Goal: Register for event/course

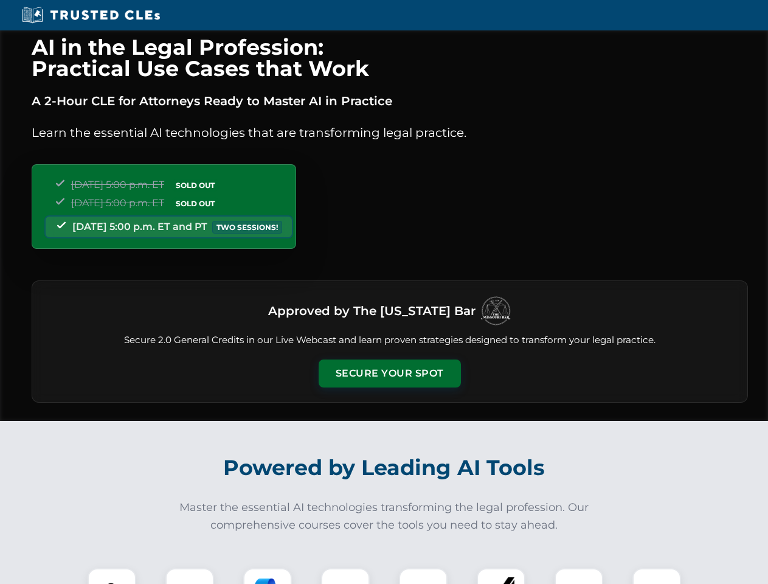
click at [389, 373] on button "Secure Your Spot" at bounding box center [390, 373] width 142 height 28
click at [112, 576] on img at bounding box center [111, 592] width 35 height 35
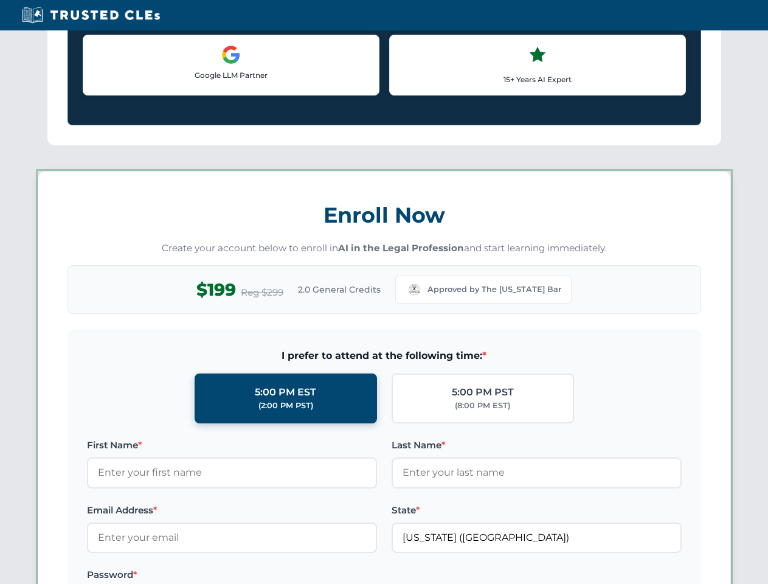
click at [268, 576] on label "Password *" at bounding box center [232, 574] width 290 height 15
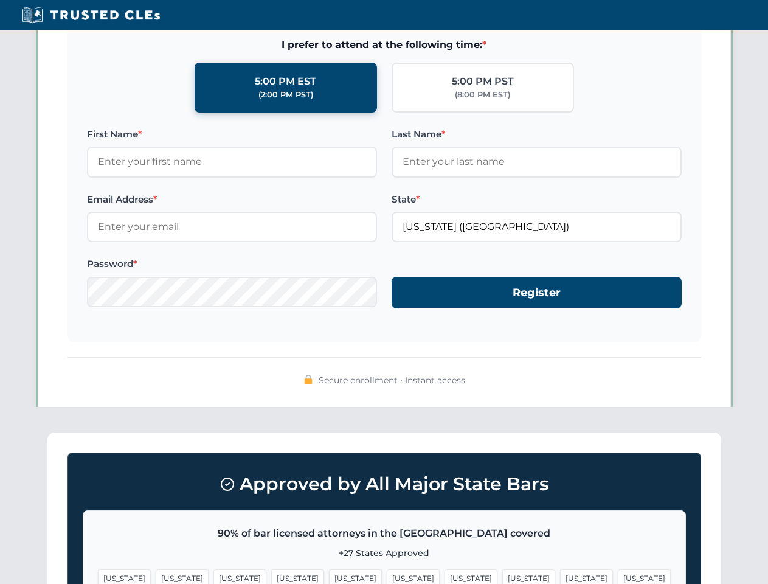
click at [560, 576] on span "[US_STATE]" at bounding box center [586, 578] width 53 height 18
